Goal: Find specific page/section: Find specific page/section

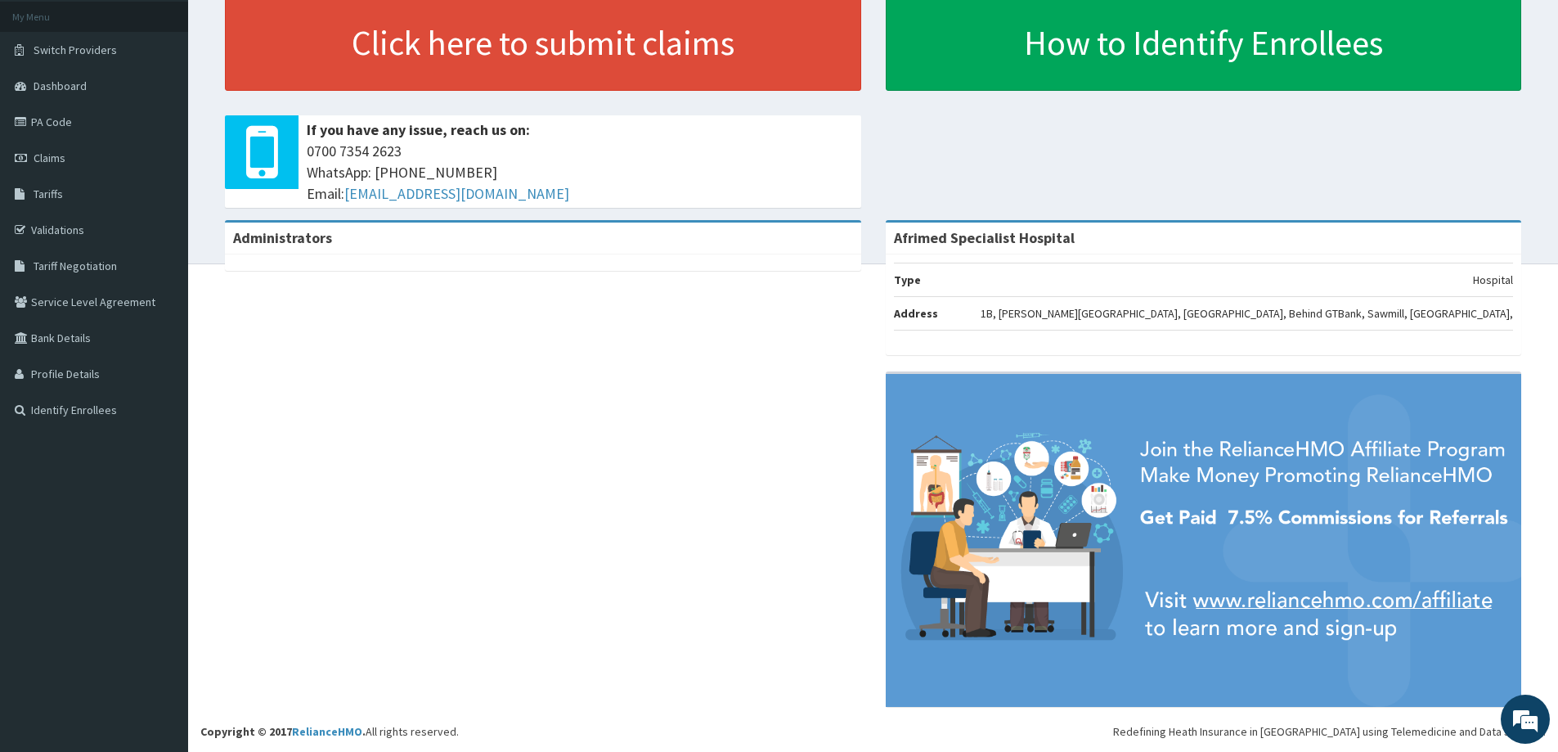
scroll to position [384, 0]
click at [1410, 130] on div "Click here to submit claims If you have any issue, reach us on: [PHONE_NUMBER] …" at bounding box center [872, 107] width 1345 height 226
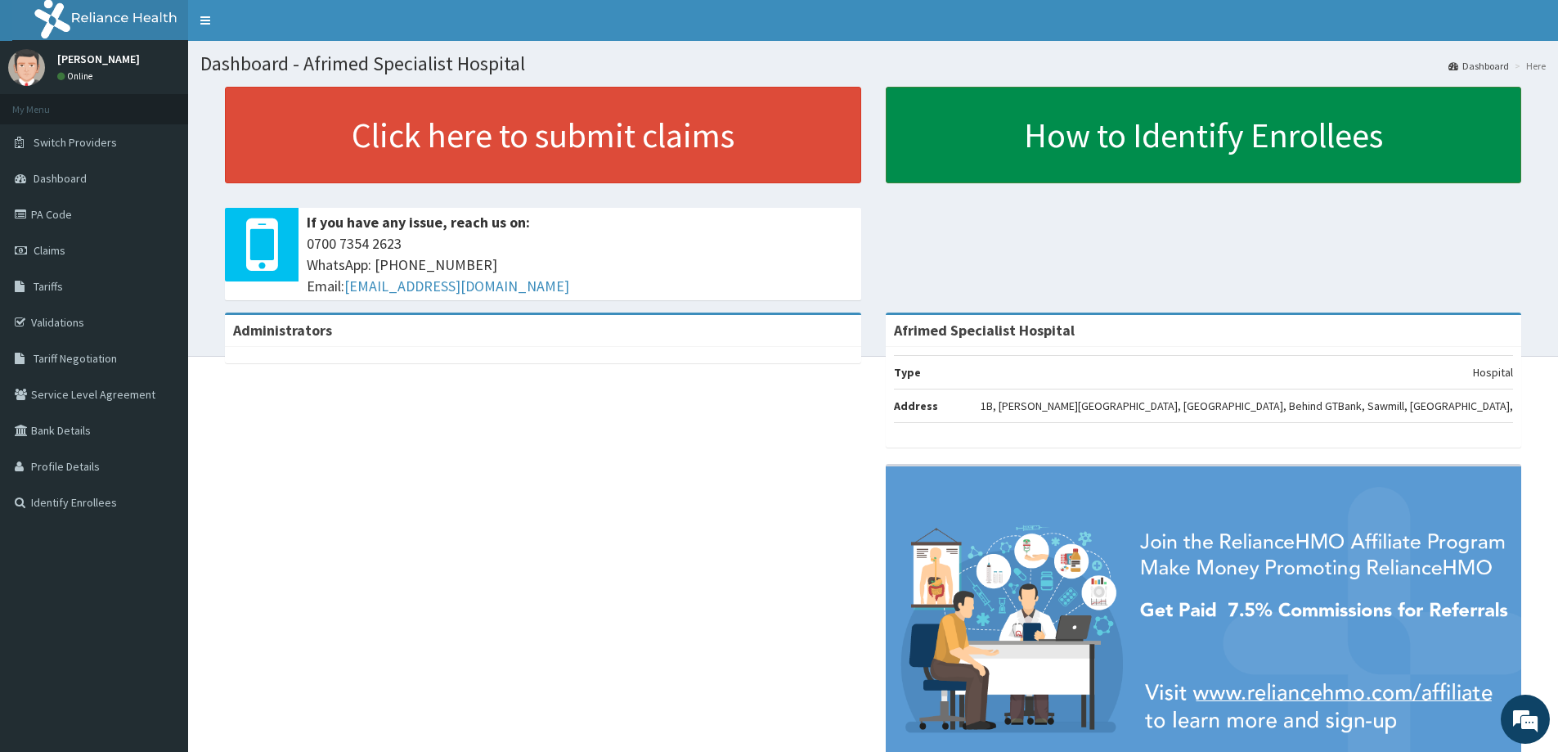
click at [1030, 183] on link "How to Identify Enrollees" at bounding box center [1204, 135] width 636 height 96
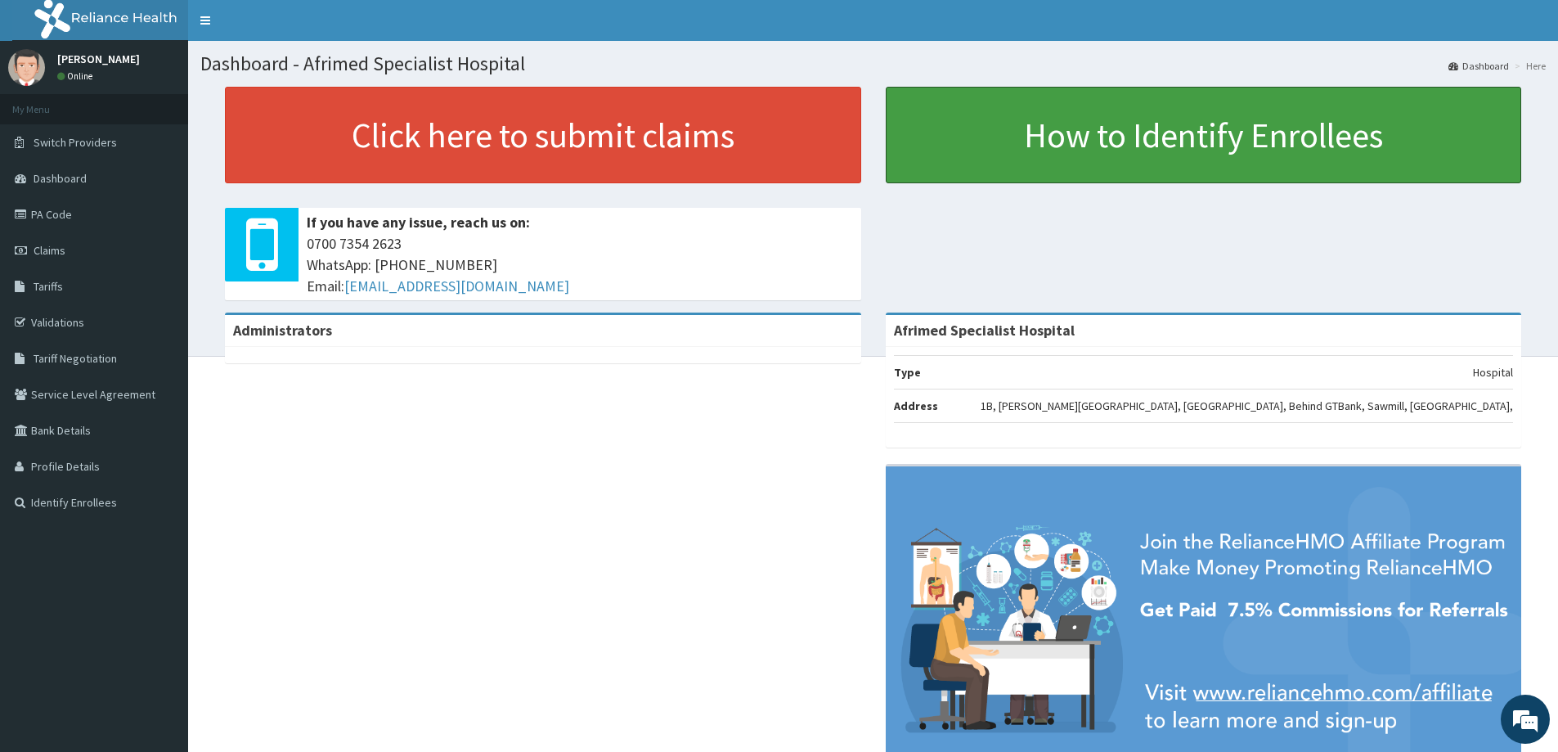
scroll to position [83, 0]
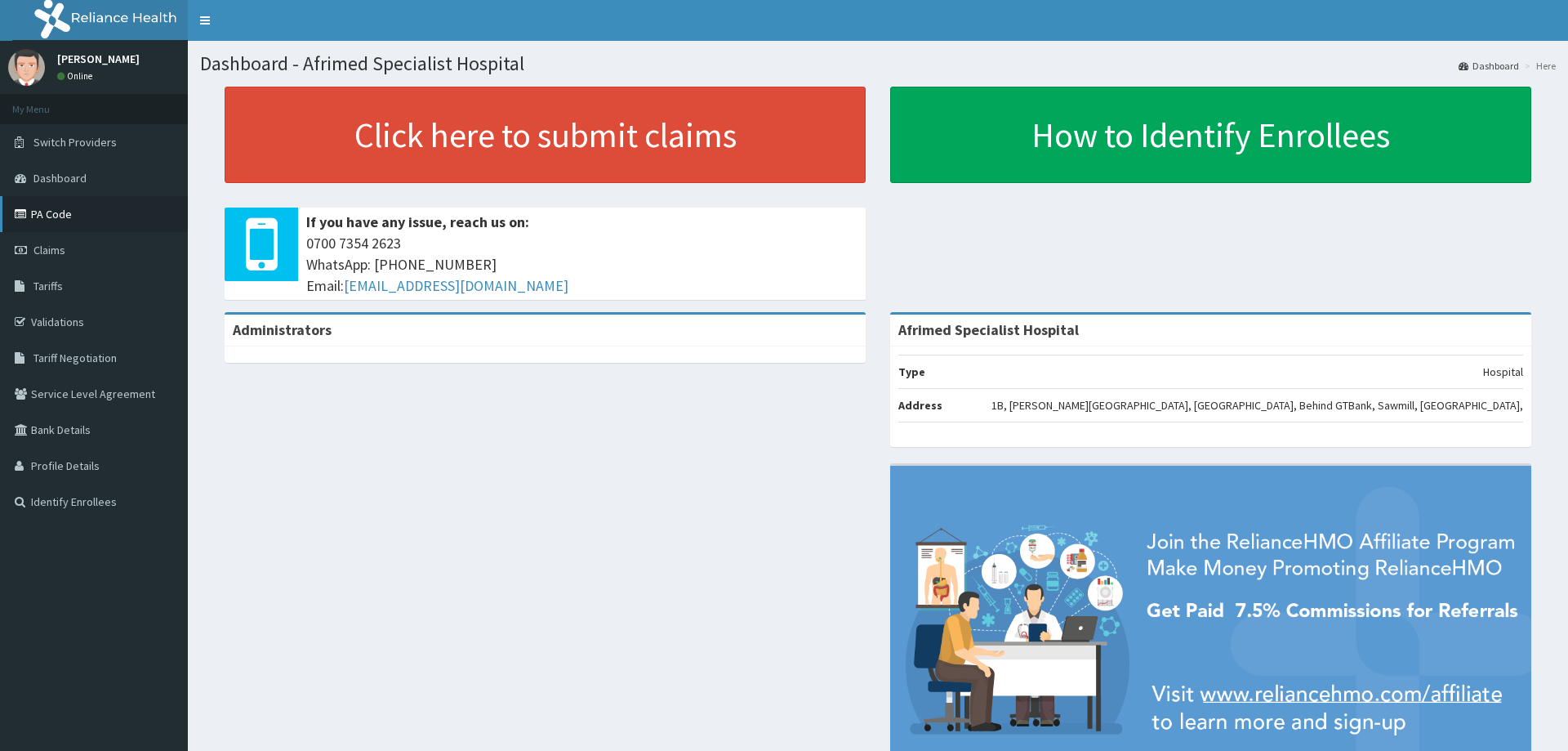
click at [101, 218] on link "PA Code" at bounding box center [94, 214] width 188 height 36
click at [73, 214] on link "PA Code" at bounding box center [94, 214] width 188 height 36
